Goal: Transaction & Acquisition: Purchase product/service

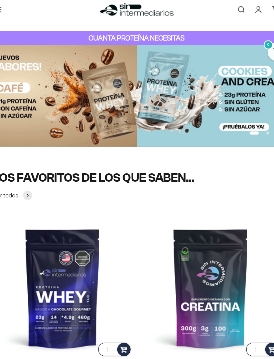
scroll to position [6, 0]
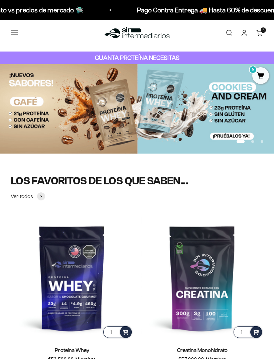
click at [13, 29] on button "Menú" at bounding box center [14, 32] width 7 height 7
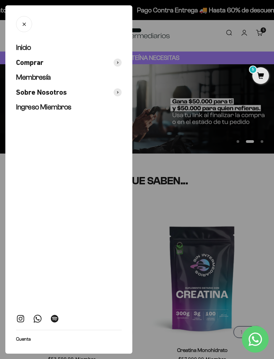
click at [30, 63] on span "Comprar" at bounding box center [29, 63] width 27 height 10
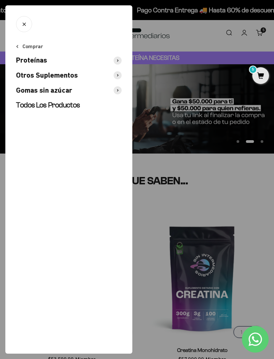
click at [29, 86] on span "Gomas sin azúcar" at bounding box center [44, 91] width 56 height 10
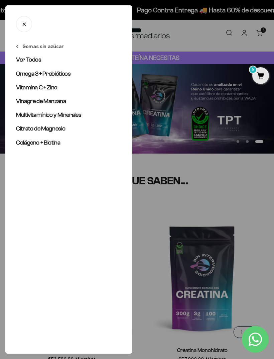
click at [26, 68] on ul "Gomas sin azúcar Ver Todos Omega 3 + Prebióticos Vitamina C + Zinc Vinagre de M…" at bounding box center [69, 95] width 106 height 104
click at [26, 60] on span "Ver Todos" at bounding box center [28, 59] width 25 height 7
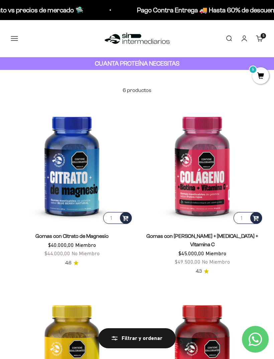
click at [11, 28] on div "Menú Buscar Inicio Comprar Proteínas Ver Todos Whey Iso Vegan Pancakes Pre-Entr…" at bounding box center [137, 38] width 274 height 37
click at [13, 35] on button "Menú" at bounding box center [14, 38] width 7 height 7
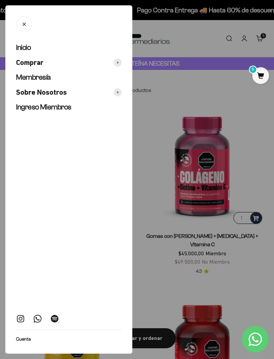
click at [30, 61] on span "Comprar" at bounding box center [29, 63] width 27 height 10
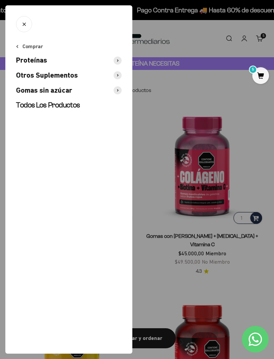
click at [27, 78] on span "Otros Suplementos" at bounding box center [47, 76] width 62 height 10
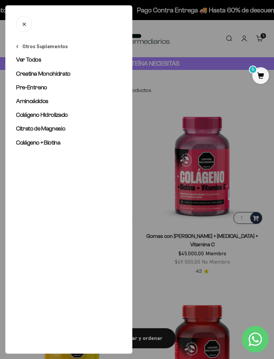
click at [26, 63] on span "Ver Todos" at bounding box center [28, 59] width 25 height 7
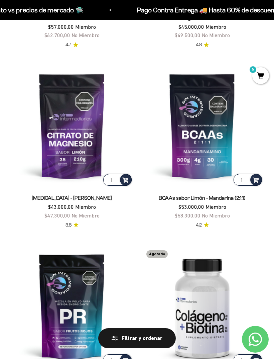
scroll to position [218, 0]
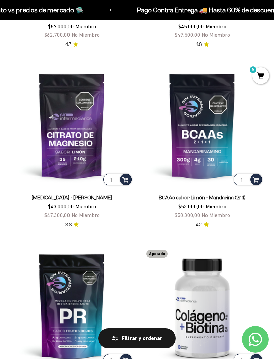
click at [88, 124] on img at bounding box center [72, 125] width 122 height 122
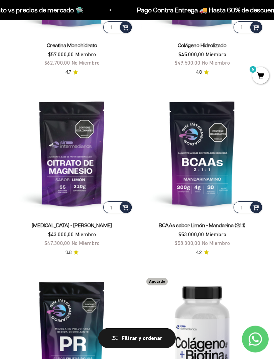
scroll to position [112, 0]
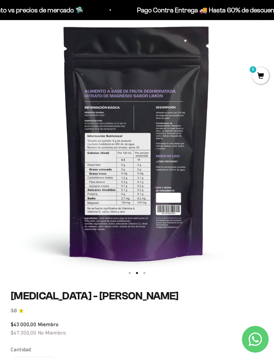
scroll to position [0, 275]
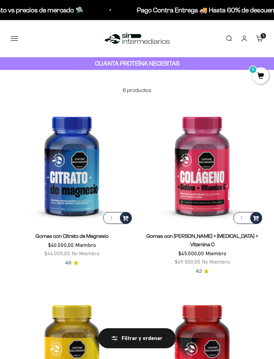
click at [204, 156] on img at bounding box center [202, 164] width 122 height 122
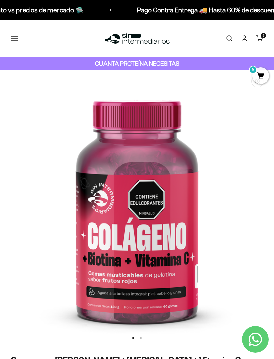
click at [11, 35] on button "Menú" at bounding box center [14, 38] width 7 height 7
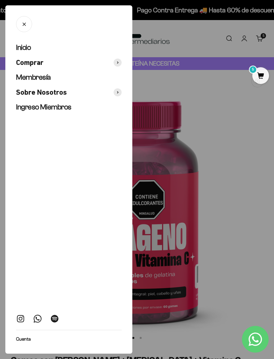
click at [170, 102] on div at bounding box center [137, 179] width 274 height 359
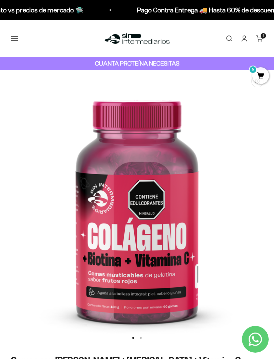
click at [13, 35] on button "Menú" at bounding box center [14, 38] width 7 height 7
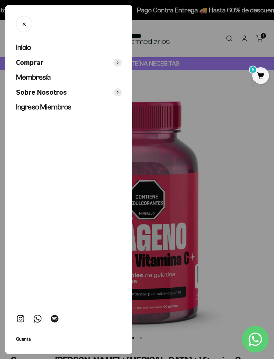
click at [29, 59] on span "Comprar" at bounding box center [29, 63] width 27 height 10
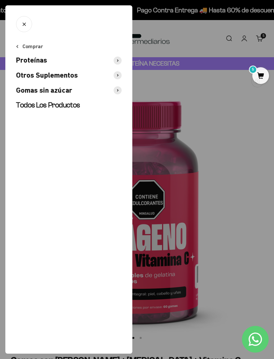
click at [44, 88] on span "Gomas sin azúcar" at bounding box center [44, 91] width 56 height 10
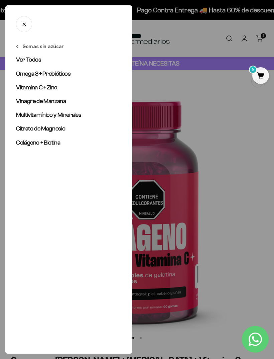
click at [24, 58] on span "Ver Todos" at bounding box center [28, 59] width 25 height 7
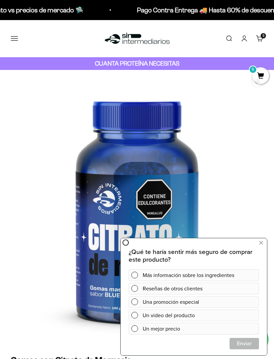
click at [12, 37] on button "Menú" at bounding box center [14, 38] width 7 height 7
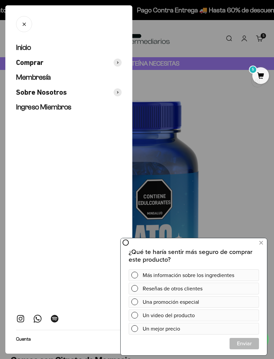
click at [255, 104] on div at bounding box center [137, 179] width 274 height 359
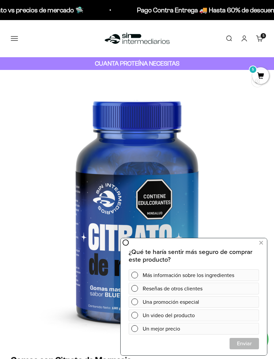
click at [264, 75] on span "5" at bounding box center [261, 75] width 17 height 17
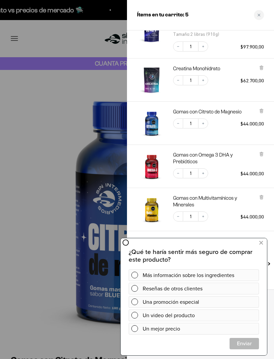
scroll to position [46, 0]
click at [261, 240] on icon at bounding box center [262, 242] width 4 height 9
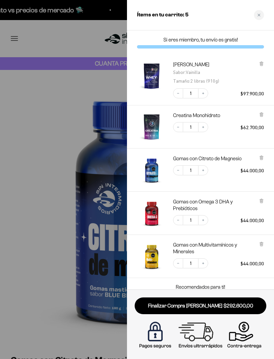
scroll to position [0, 0]
click at [182, 94] on button "Decrease quantity" at bounding box center [178, 93] width 10 height 10
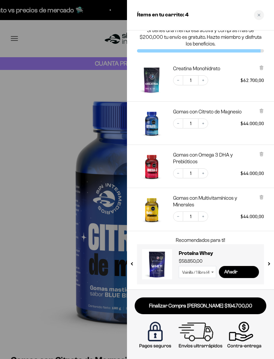
scroll to position [9, 0]
click at [239, 307] on link "Finalizar Compra [PERSON_NAME] $194.700,00" at bounding box center [201, 305] width 132 height 17
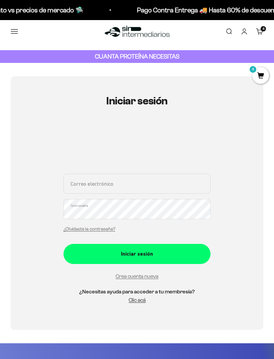
scroll to position [24, 0]
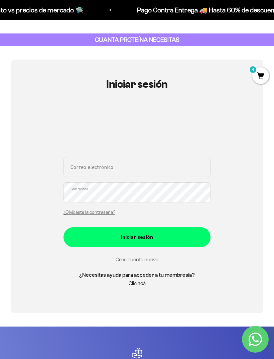
click at [74, 165] on input "Correo electrónico" at bounding box center [137, 167] width 147 height 20
